Goal: Transaction & Acquisition: Download file/media

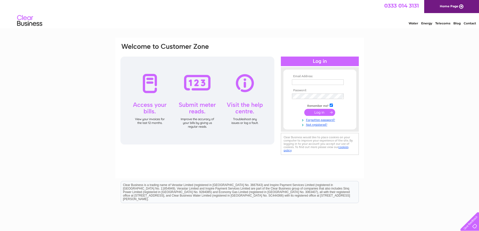
type input "ANDREWERNILL@AOL.COM"
click at [323, 114] on input "submit" at bounding box center [319, 112] width 31 height 7
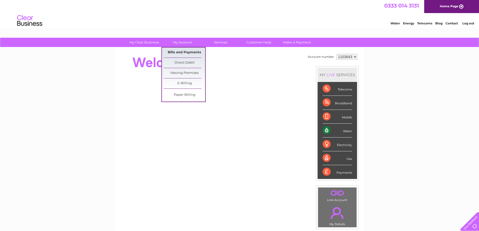
click at [190, 52] on link "Bills and Payments" at bounding box center [184, 52] width 41 height 10
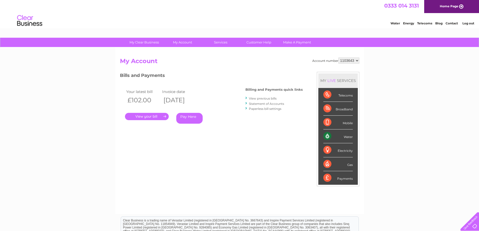
click at [259, 100] on link "View previous bills" at bounding box center [263, 98] width 28 height 4
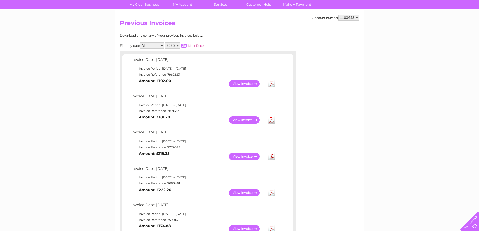
scroll to position [50, 0]
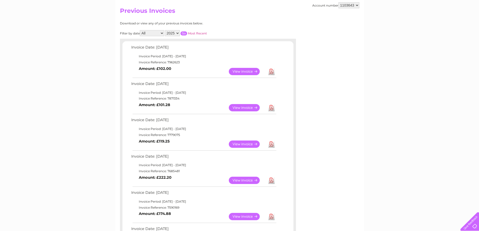
click at [250, 144] on link "View" at bounding box center [247, 143] width 37 height 7
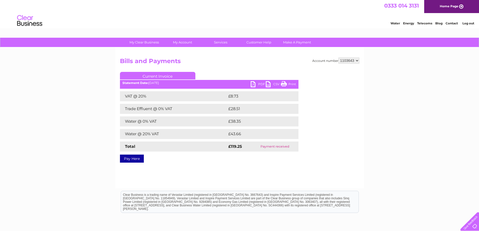
click at [257, 85] on link "PDF" at bounding box center [257, 84] width 15 height 7
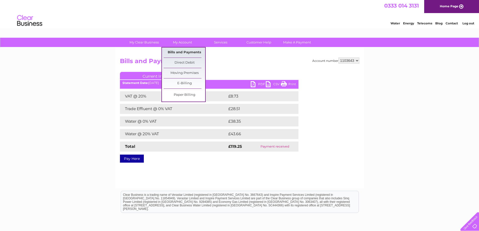
click at [182, 52] on link "Bills and Payments" at bounding box center [184, 52] width 41 height 10
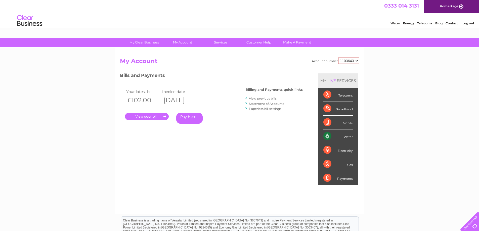
click at [256, 99] on link "View previous bills" at bounding box center [263, 98] width 28 height 4
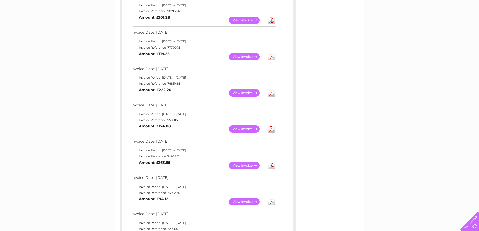
scroll to position [126, 0]
